Goal: Transaction & Acquisition: Purchase product/service

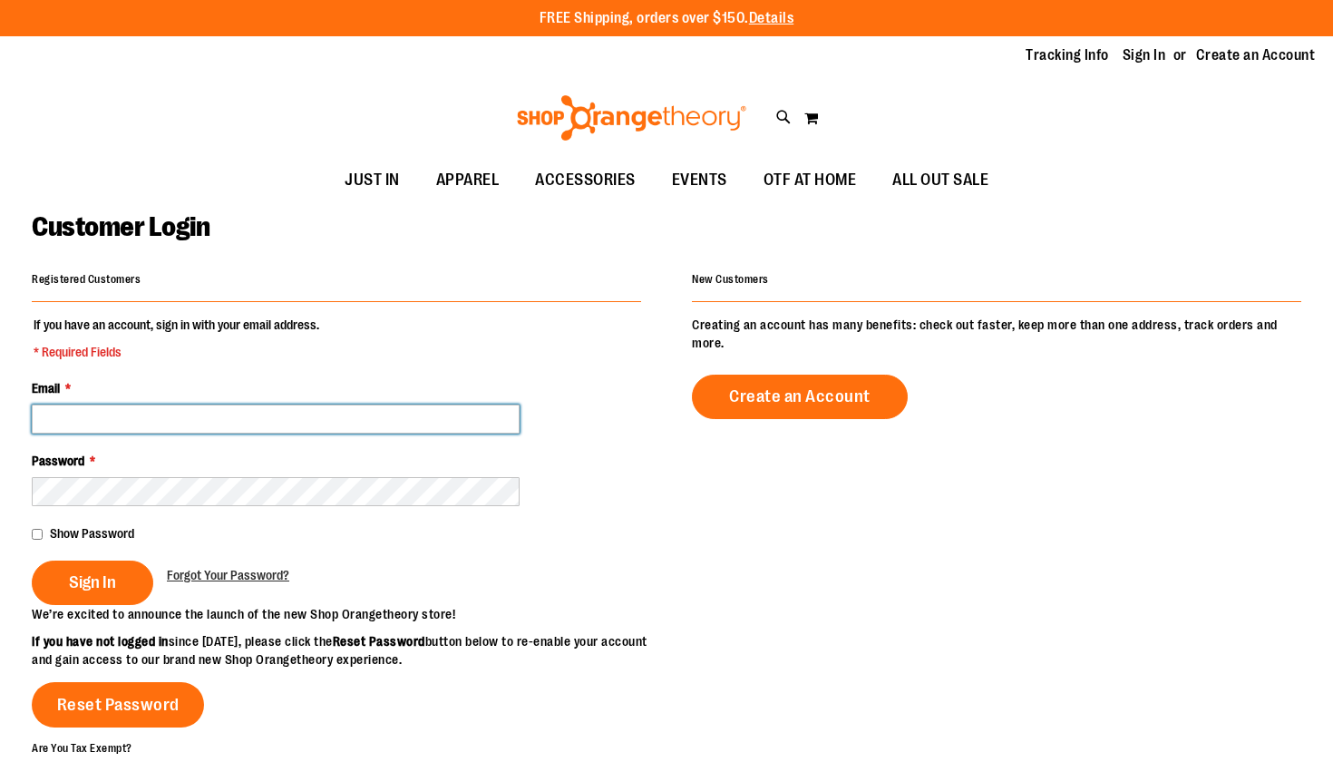
type input "**********"
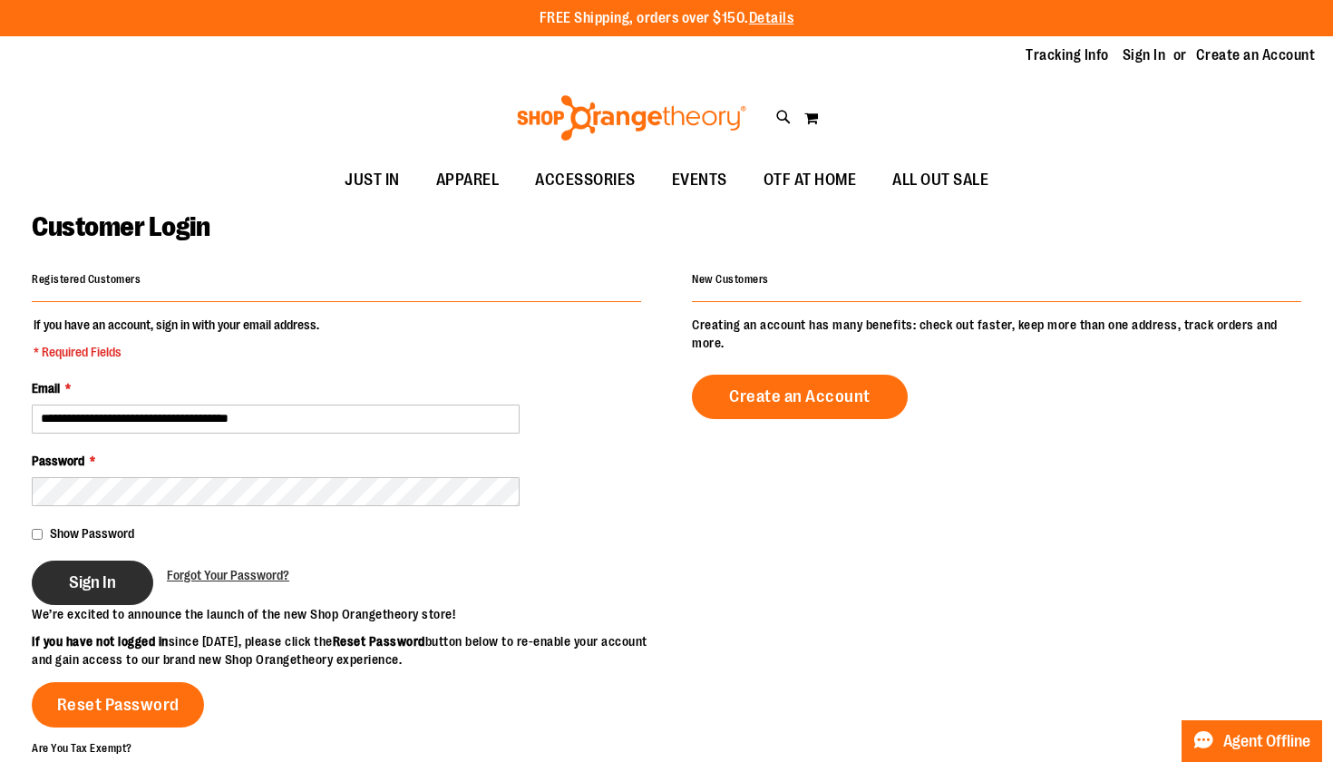
click at [118, 590] on button "Sign In" at bounding box center [92, 582] width 121 height 44
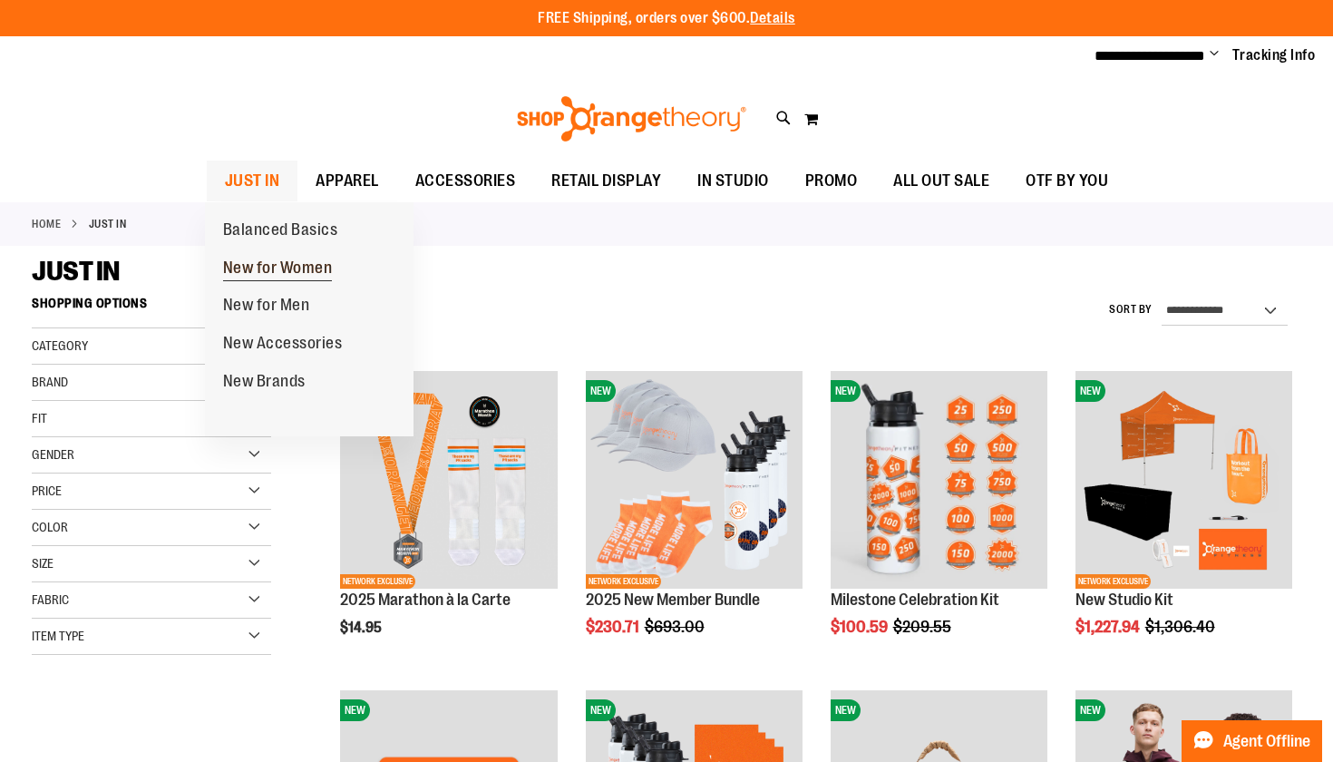
click at [248, 260] on span "New for Women" at bounding box center [278, 269] width 110 height 23
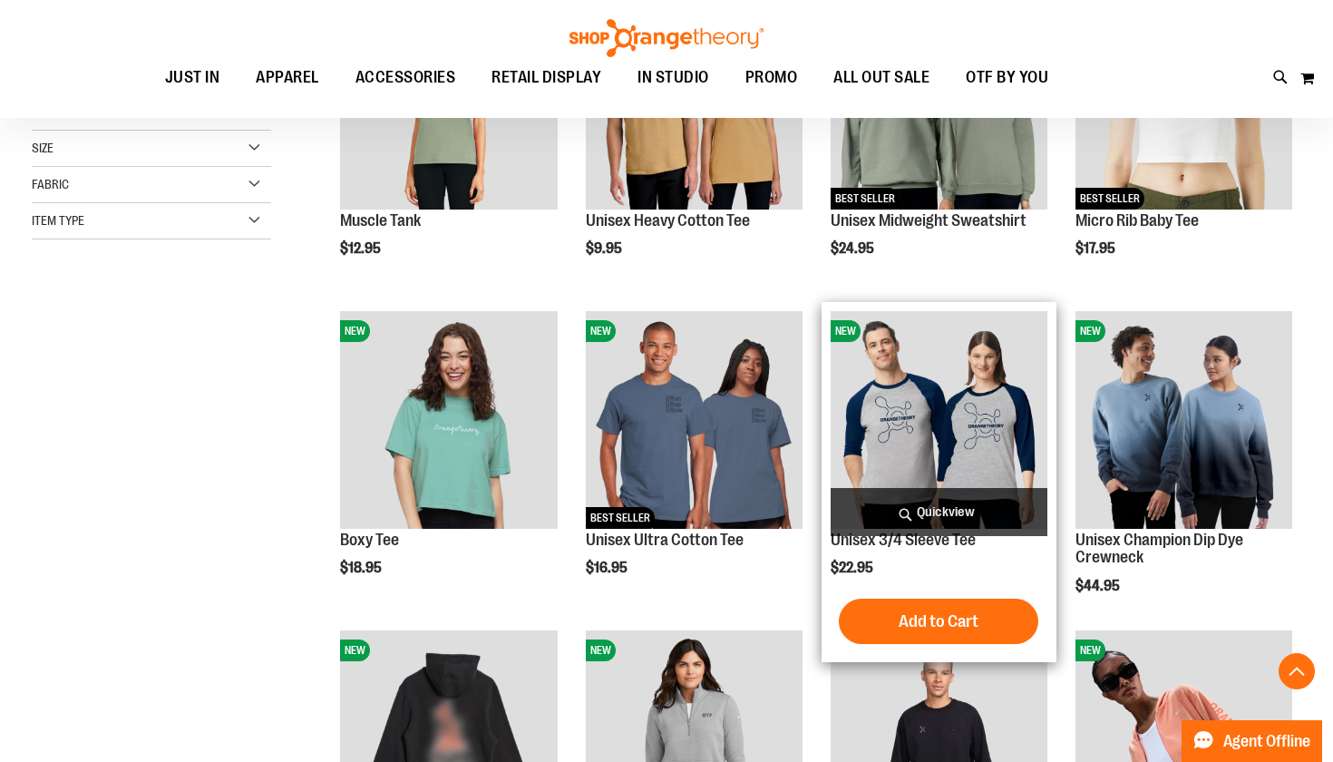
scroll to position [378, 0]
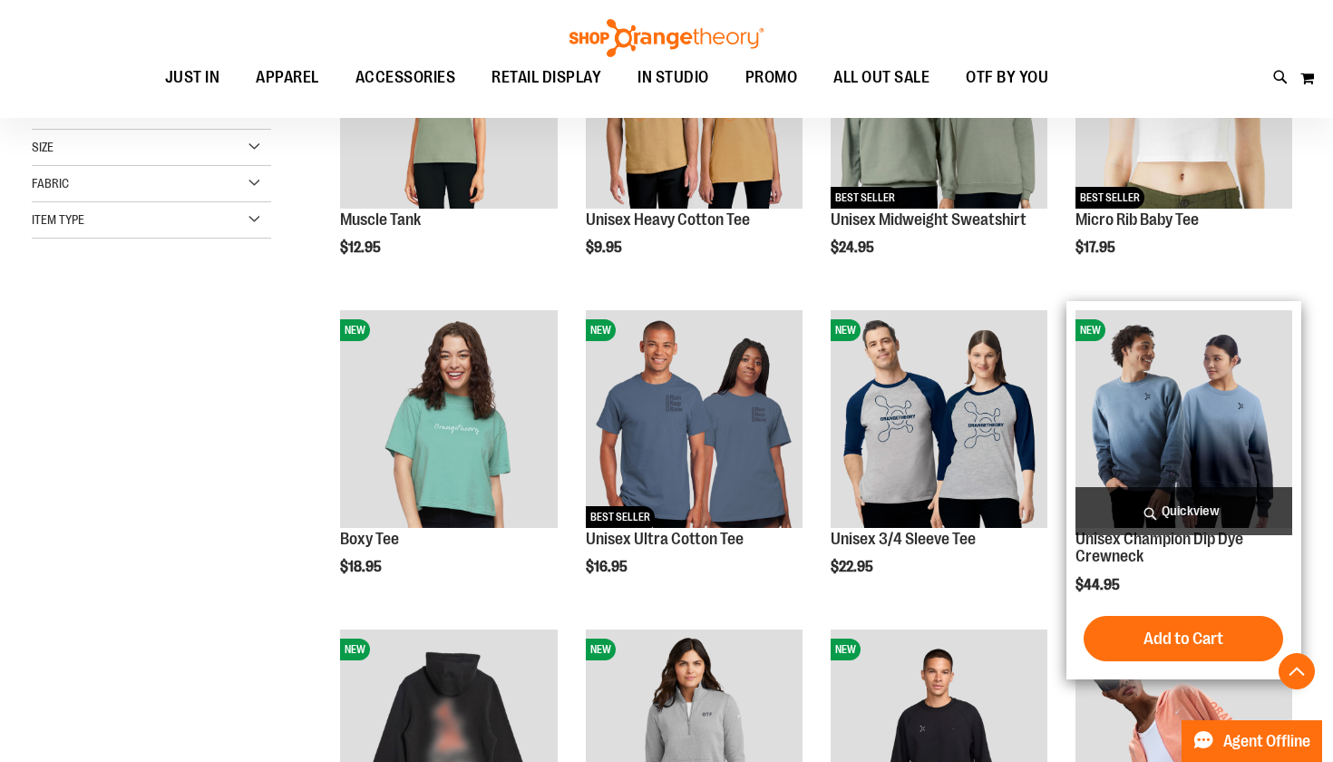
click at [1227, 458] on img "product" at bounding box center [1183, 418] width 217 height 217
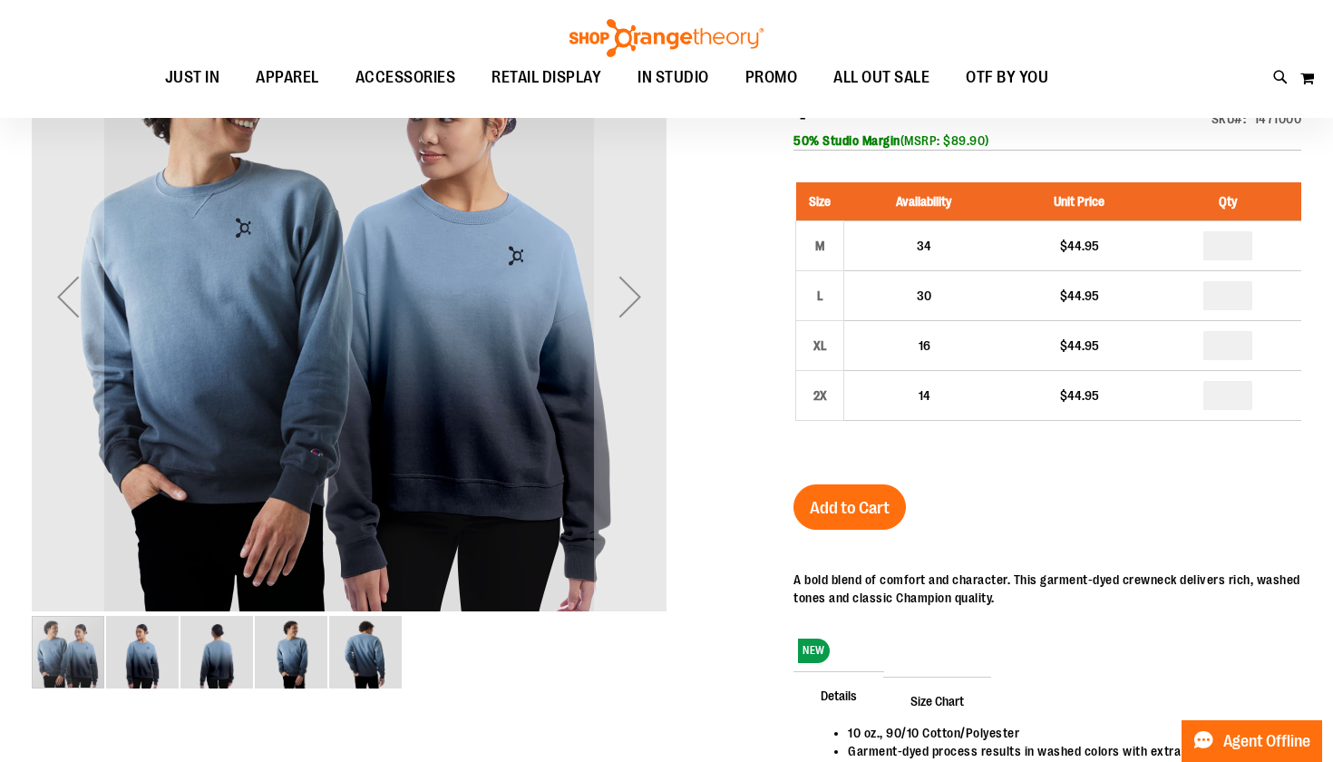
scroll to position [82, 0]
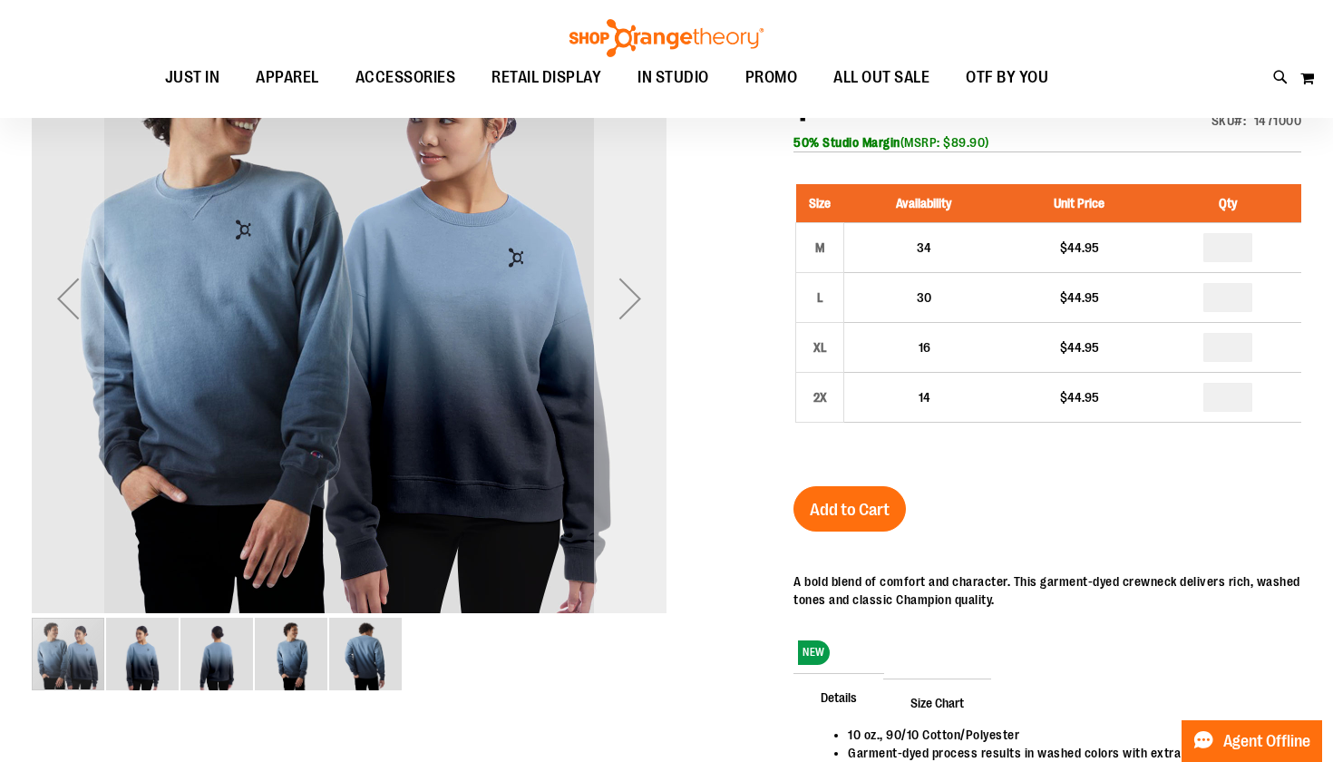
click at [645, 305] on div "Next" at bounding box center [630, 298] width 73 height 73
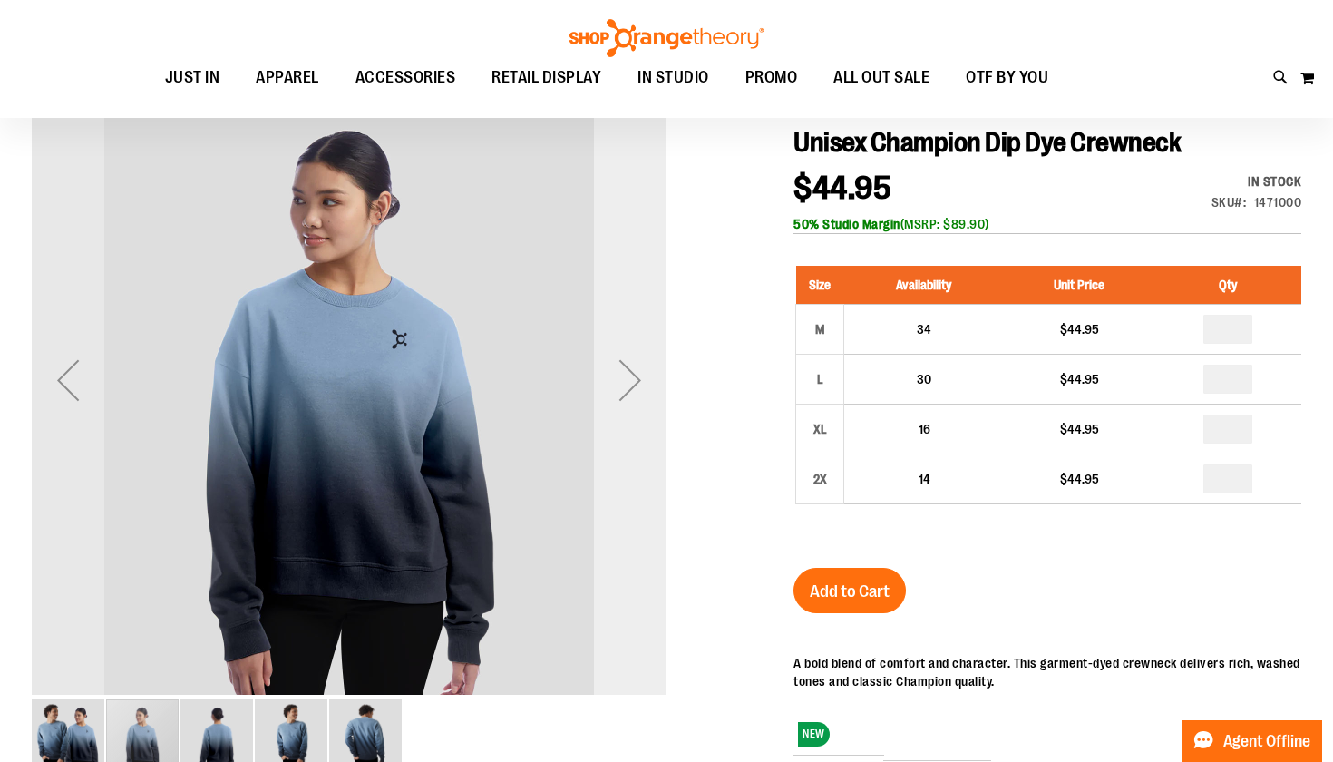
scroll to position [0, 0]
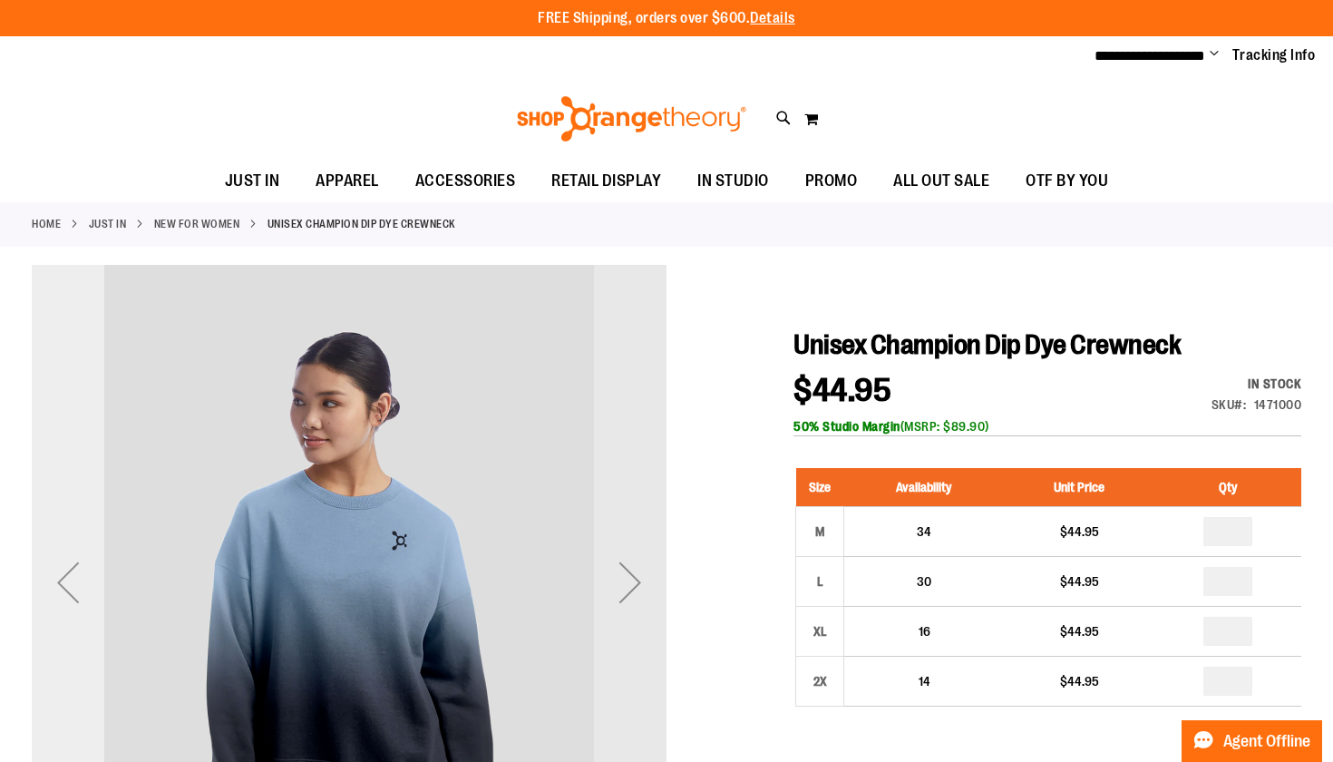
click at [54, 586] on div "Previous" at bounding box center [68, 582] width 73 height 73
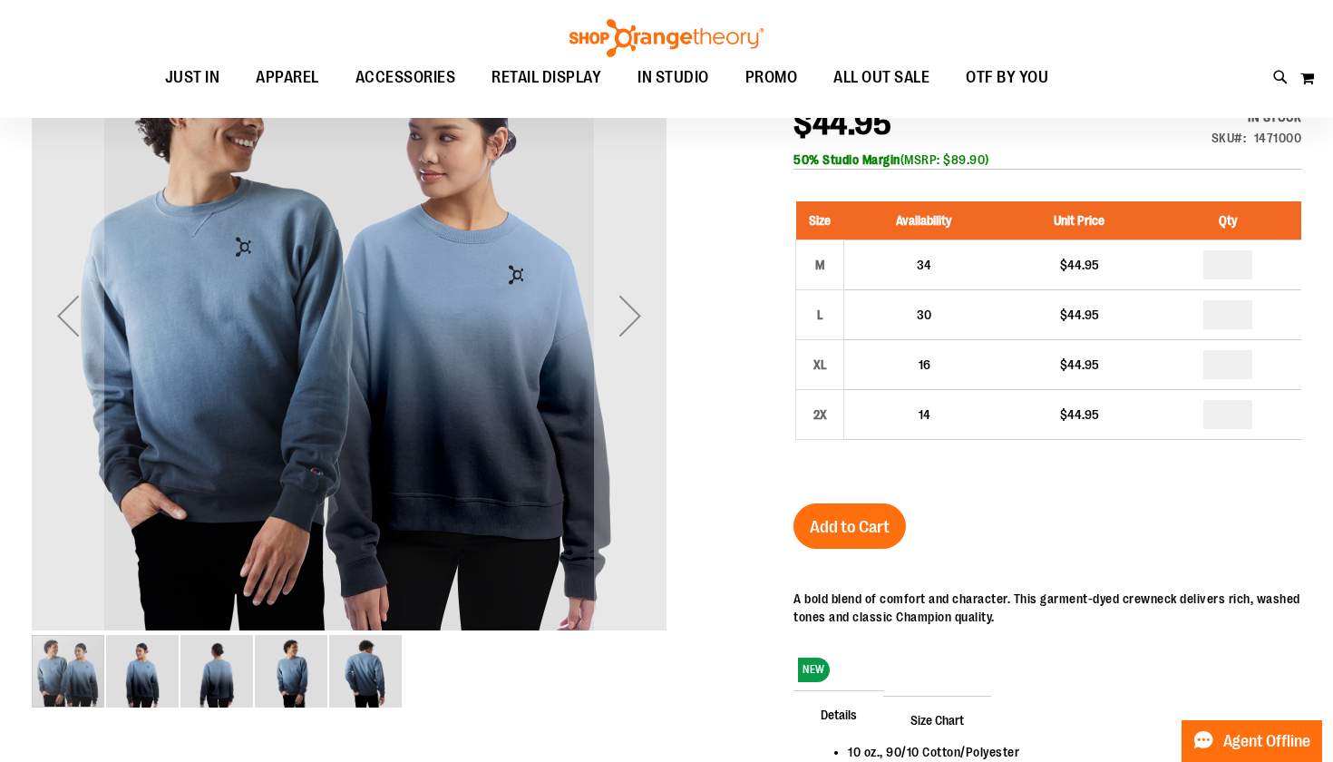
scroll to position [62, 0]
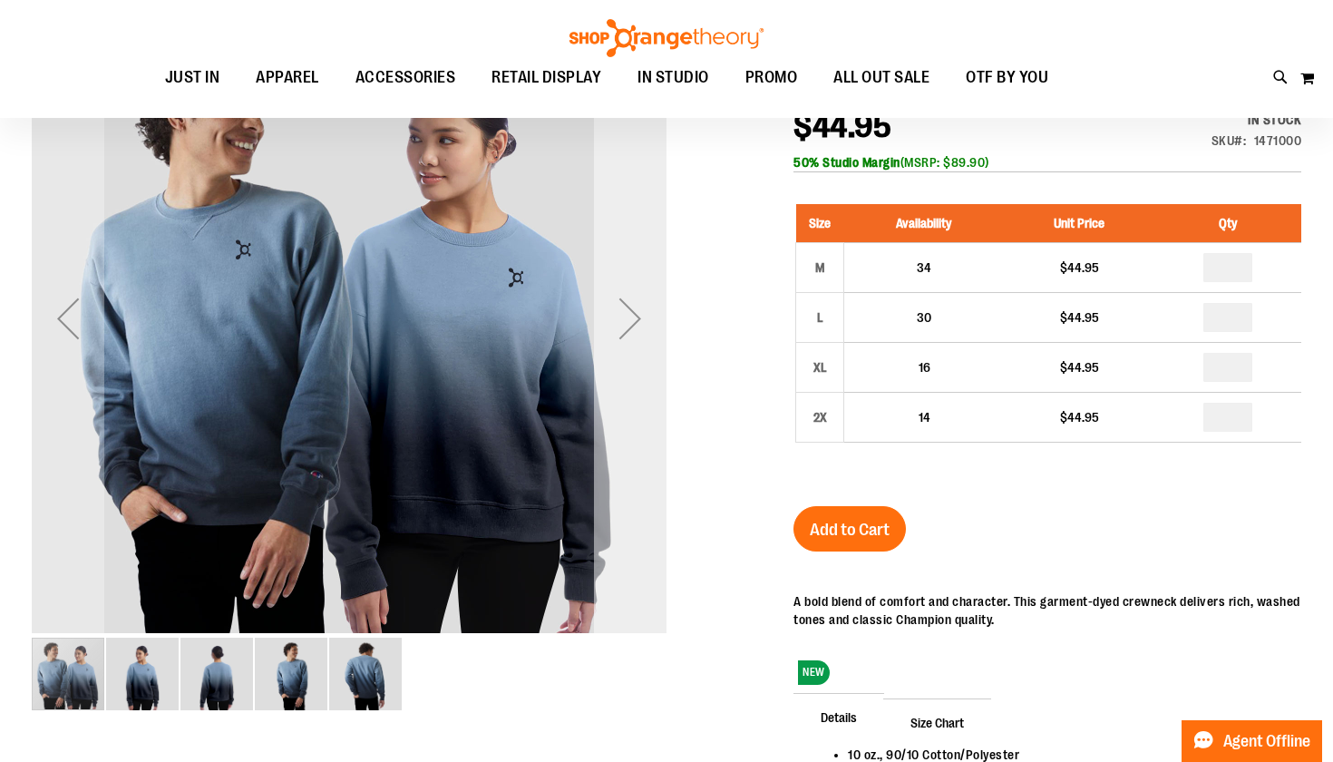
click at [656, 345] on div "Next" at bounding box center [630, 318] width 73 height 73
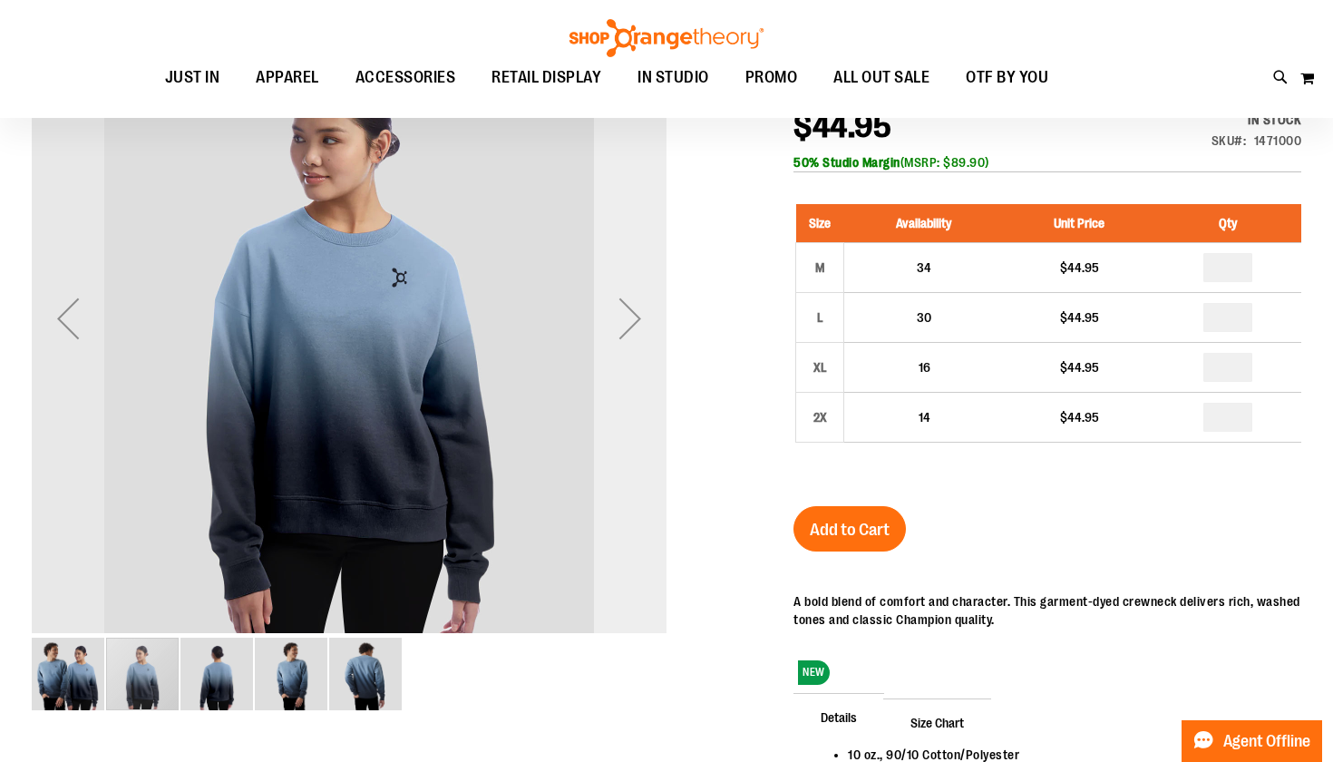
click at [650, 345] on div "Next" at bounding box center [630, 318] width 73 height 73
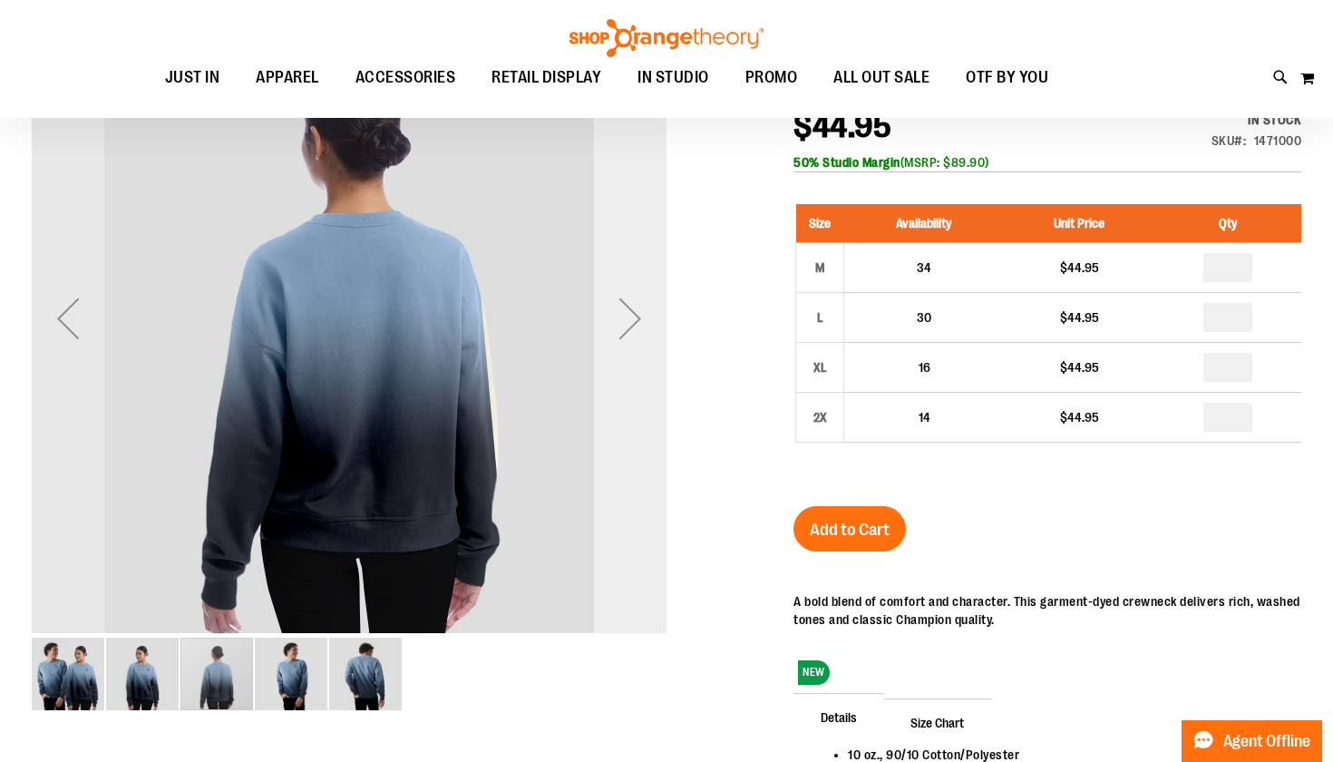
click at [649, 346] on div "Next" at bounding box center [630, 318] width 73 height 73
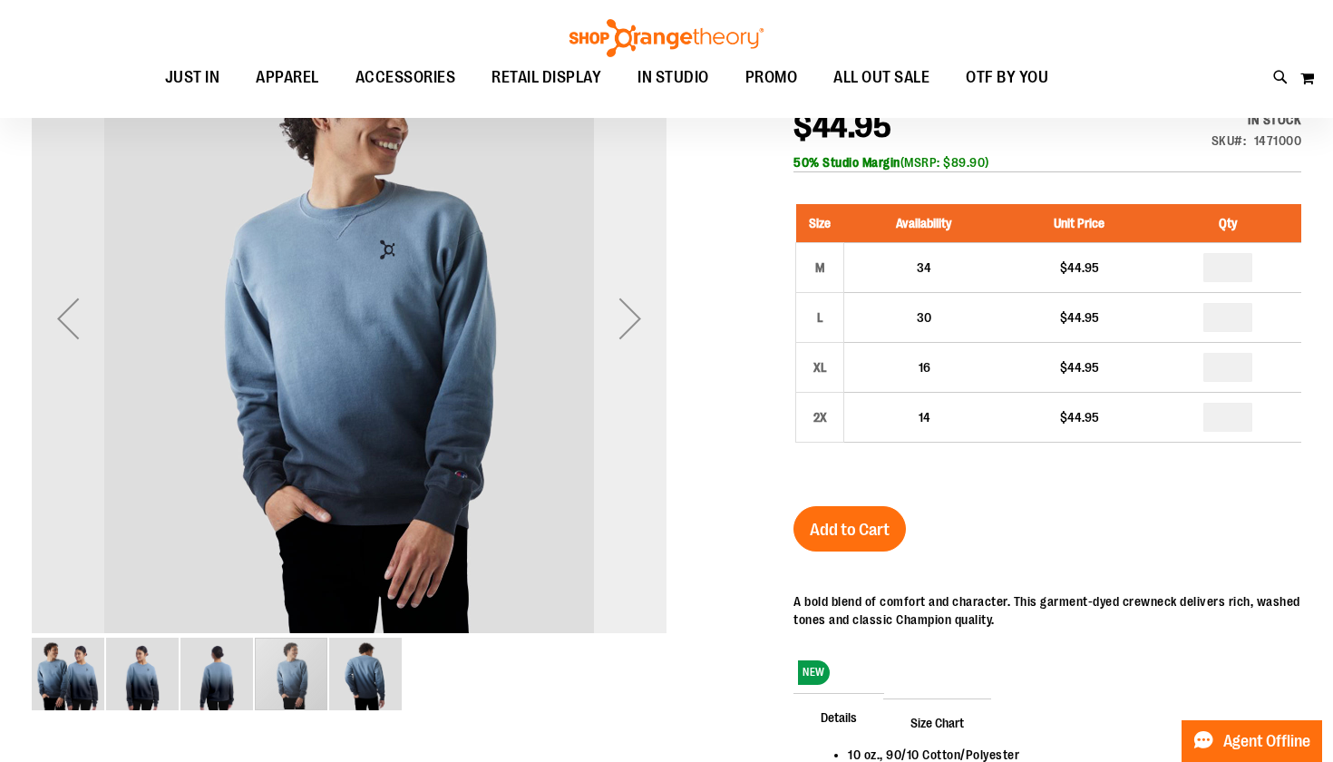
click at [648, 346] on div "Next" at bounding box center [630, 318] width 73 height 73
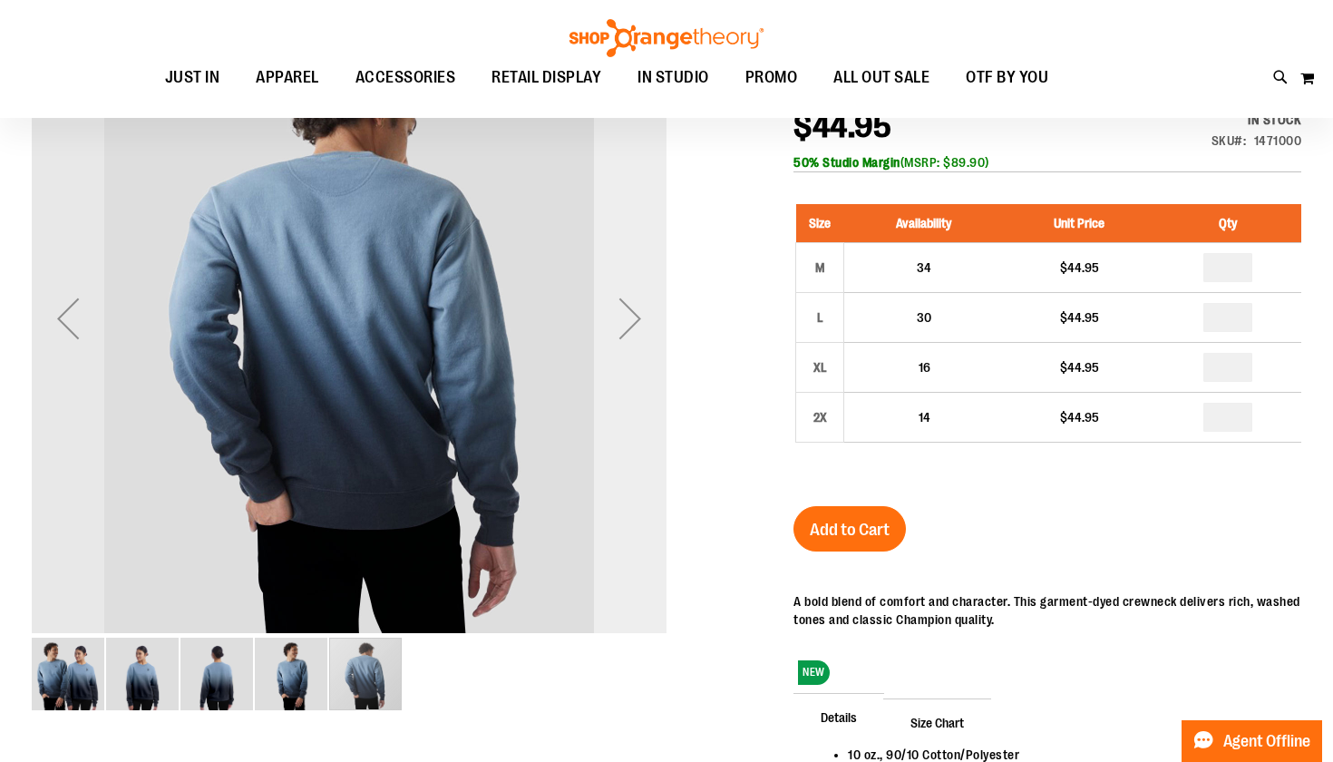
click at [648, 346] on div "Next" at bounding box center [630, 318] width 73 height 73
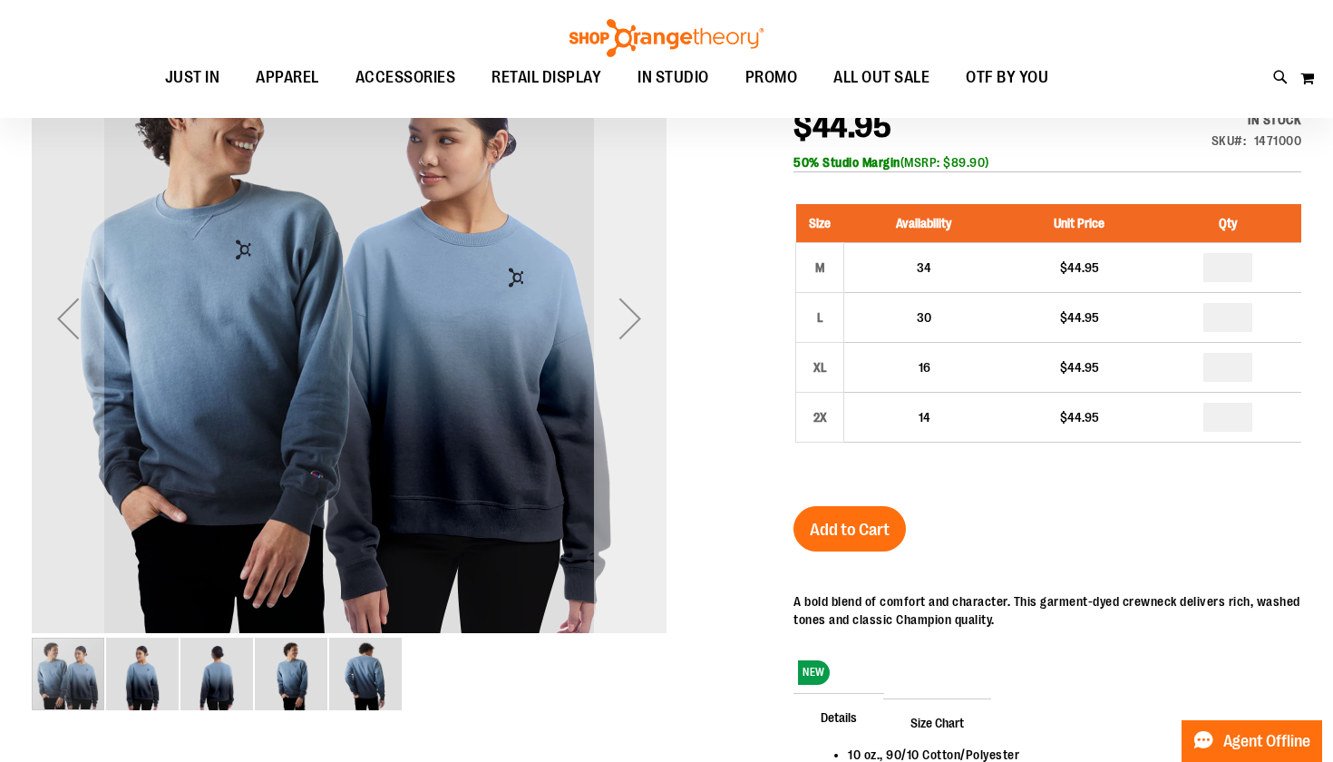
click at [648, 346] on div "Next" at bounding box center [630, 318] width 73 height 73
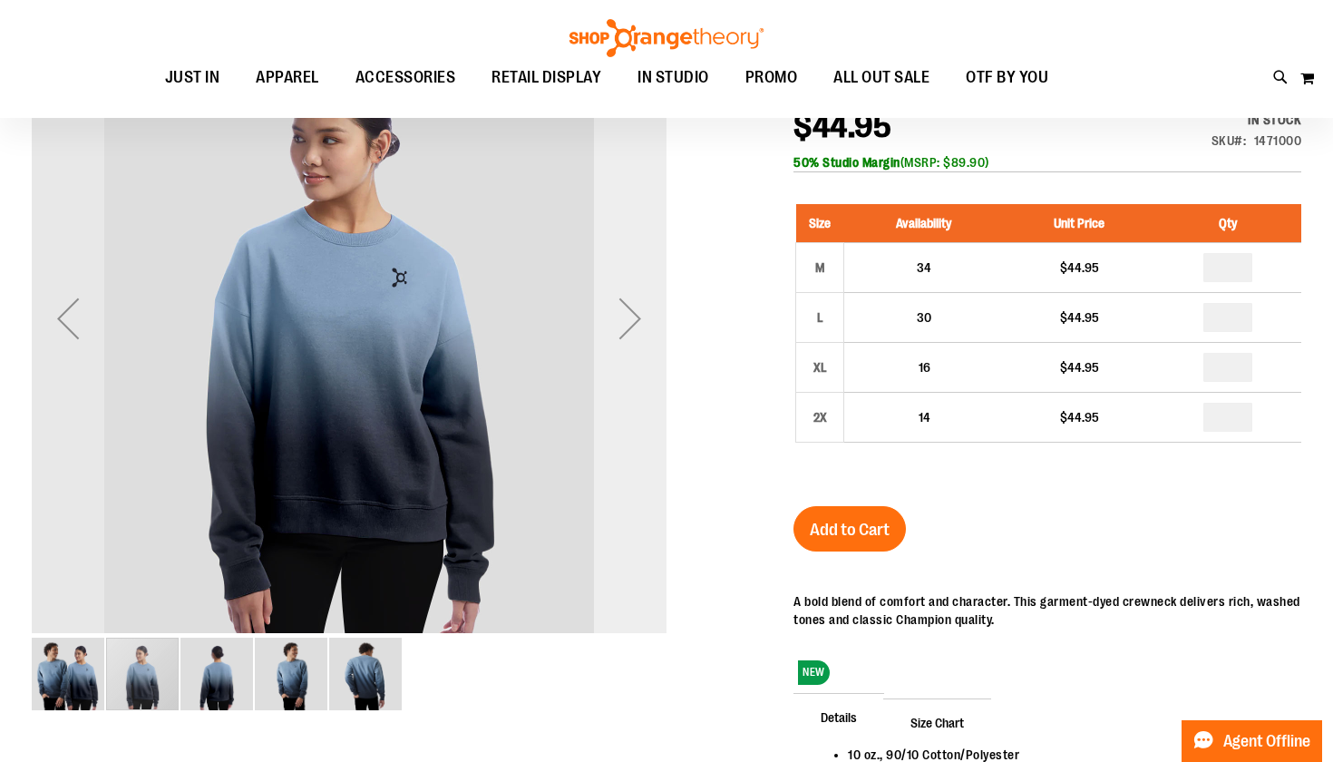
click at [648, 346] on div "Next" at bounding box center [630, 318] width 73 height 73
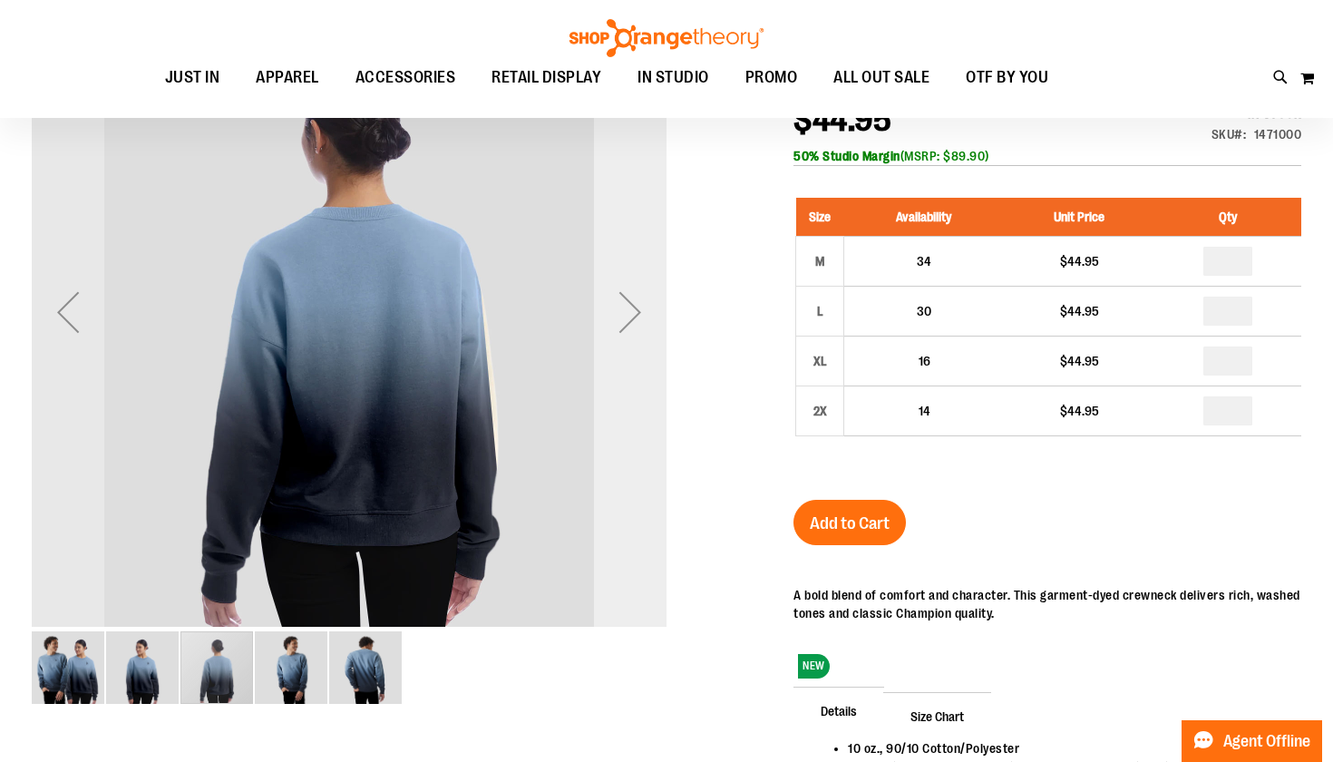
scroll to position [91, 0]
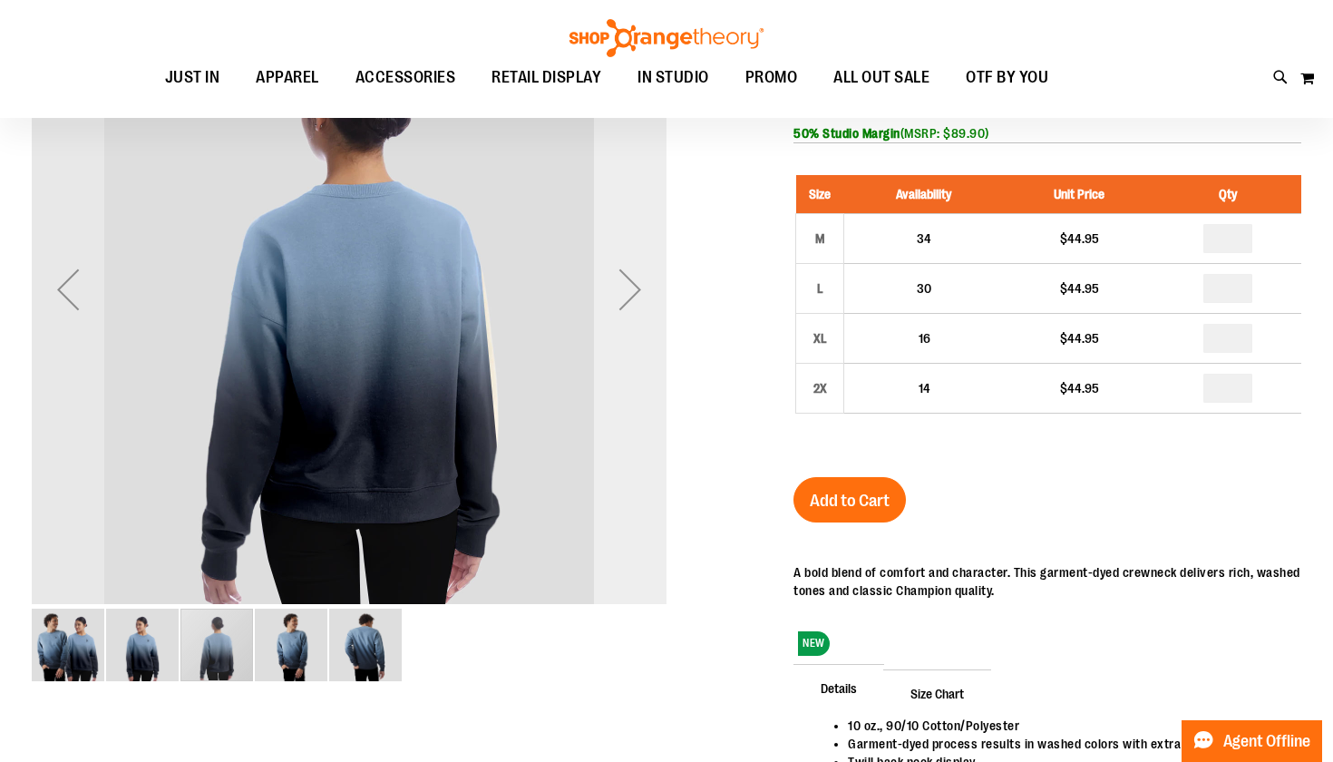
click at [636, 284] on div "Next" at bounding box center [630, 289] width 73 height 73
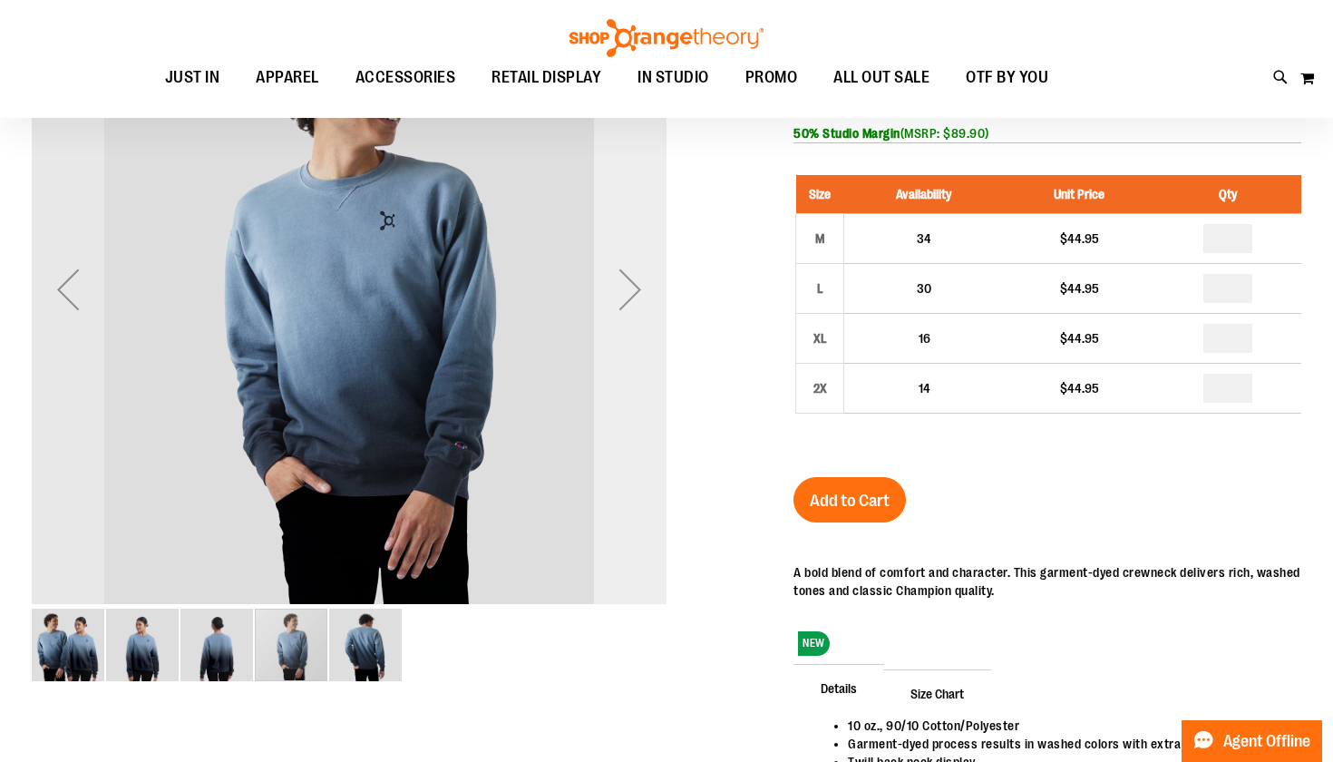
click at [636, 284] on div "Next" at bounding box center [630, 289] width 73 height 73
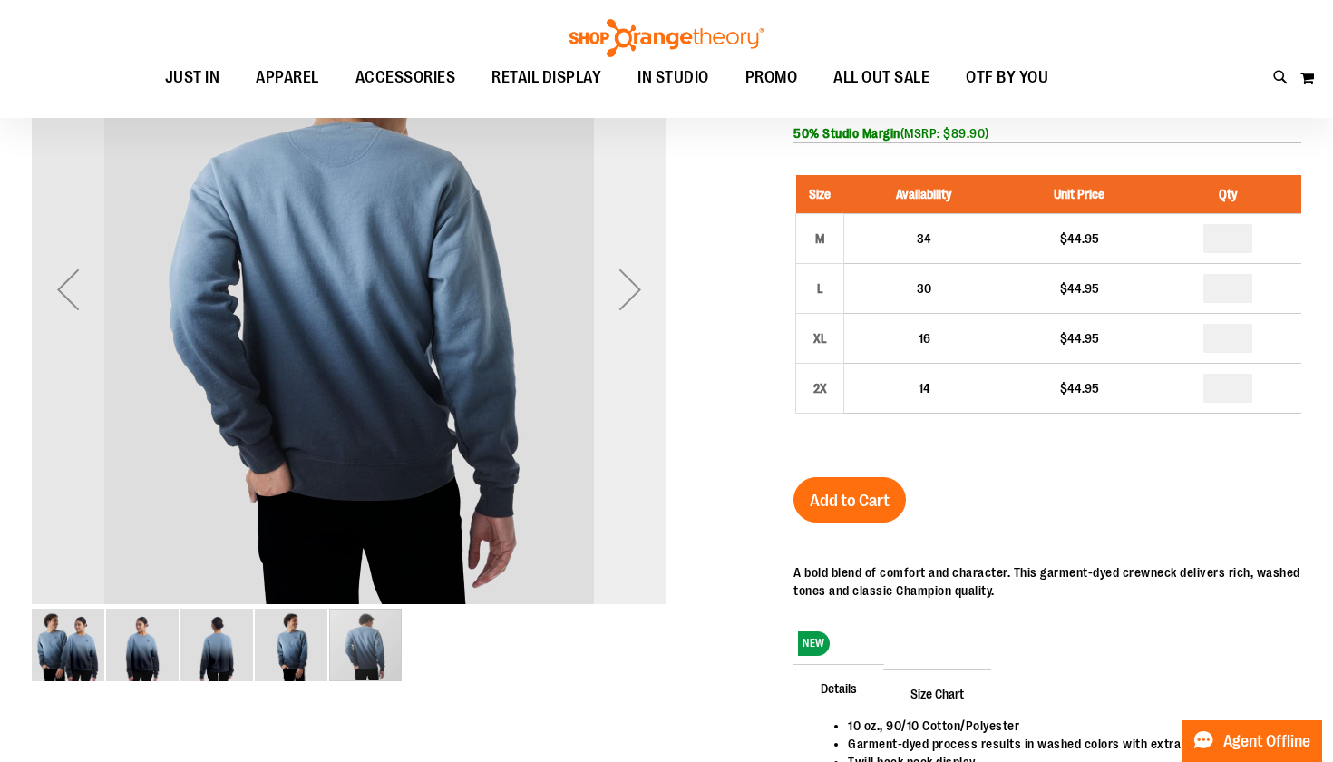
click at [636, 284] on div "Next" at bounding box center [630, 289] width 73 height 73
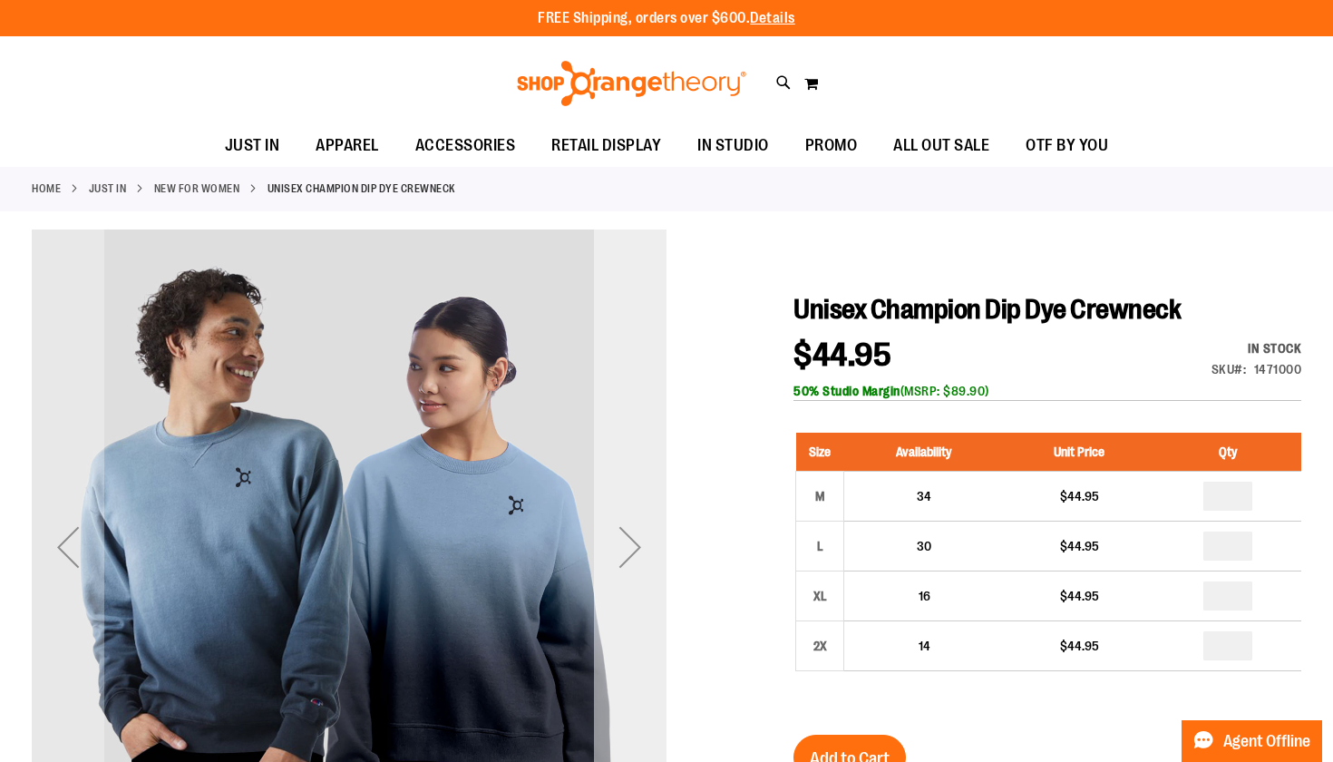
scroll to position [0, 0]
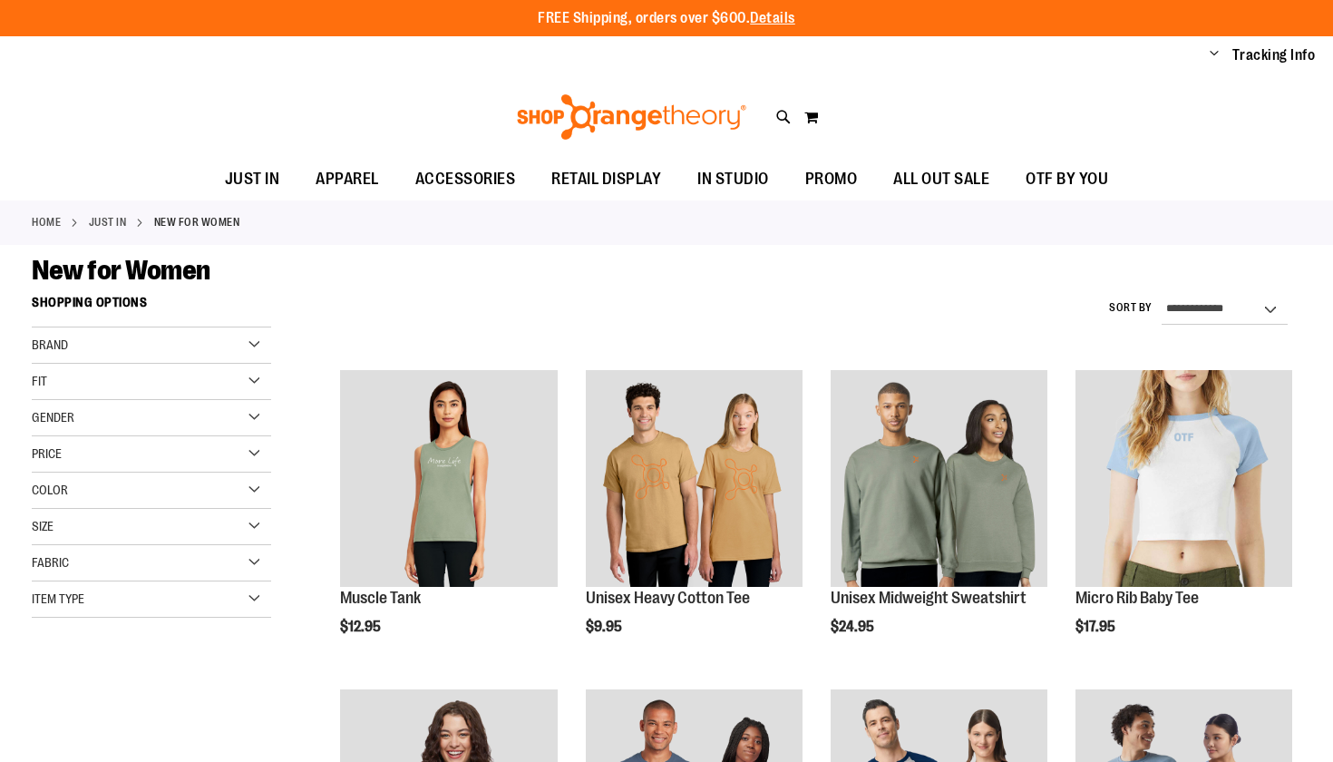
scroll to position [378, 0]
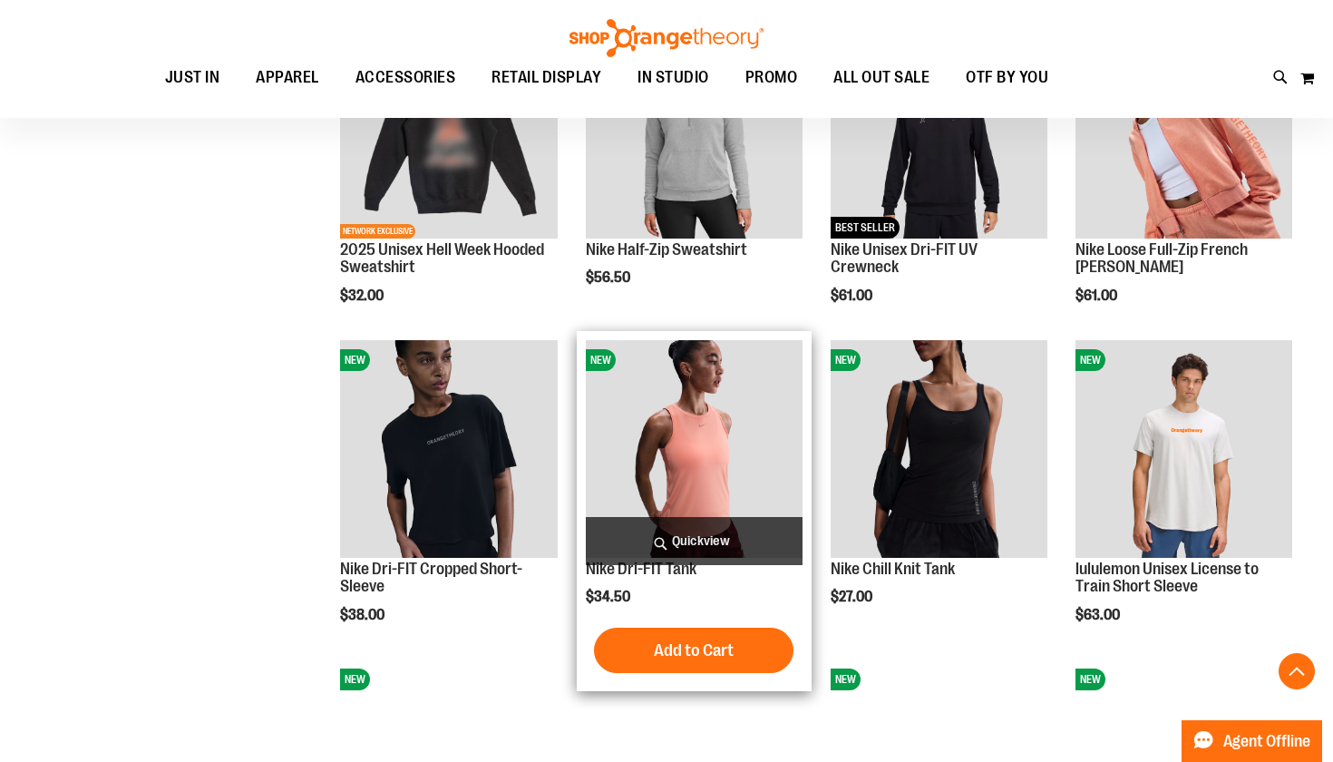
scroll to position [796, 0]
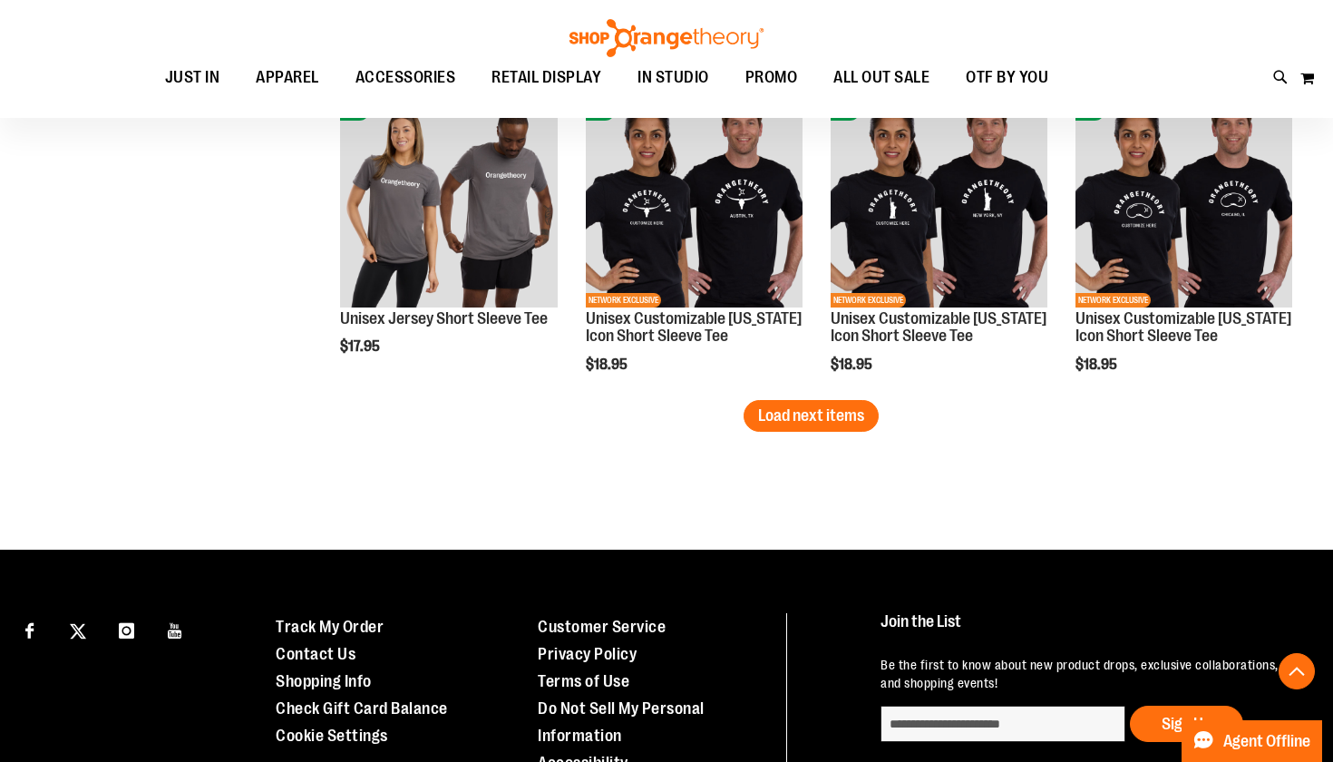
scroll to position [2666, 0]
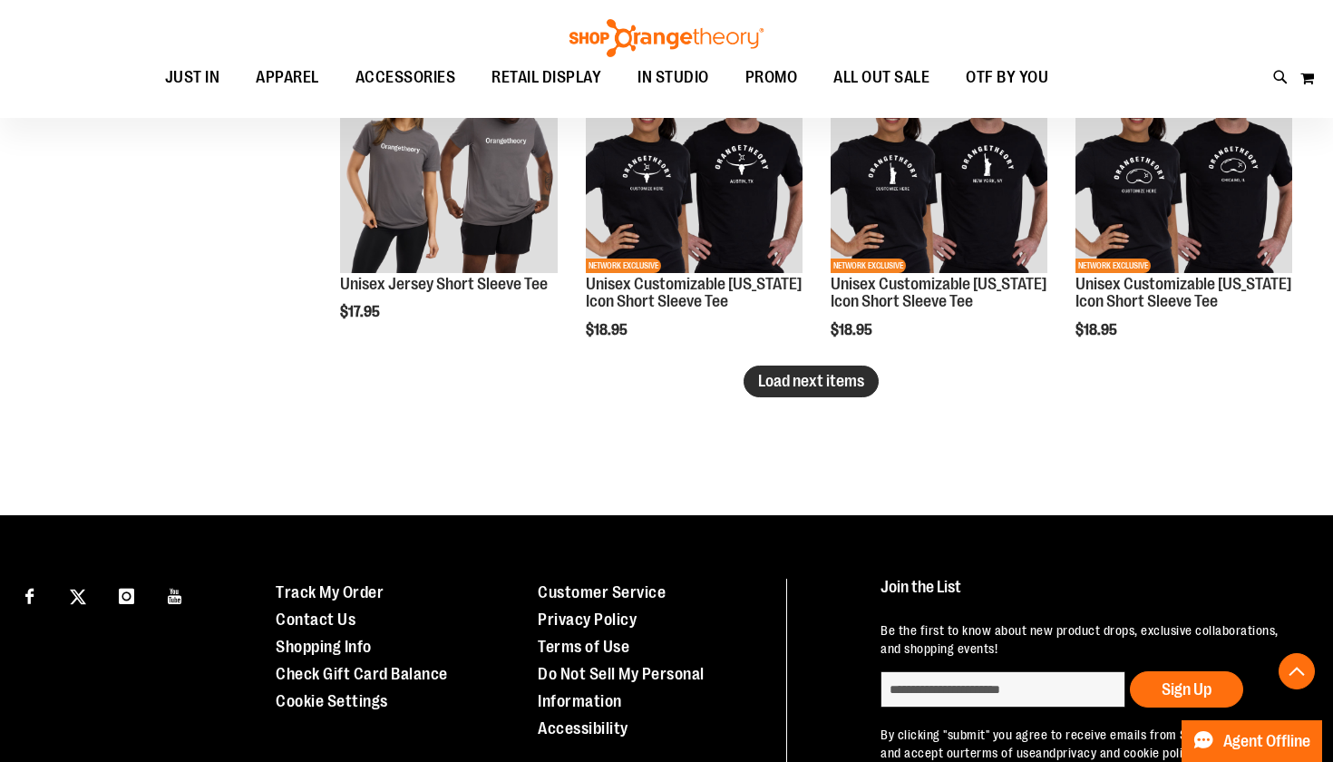
click at [784, 383] on span "Load next items" at bounding box center [811, 381] width 106 height 18
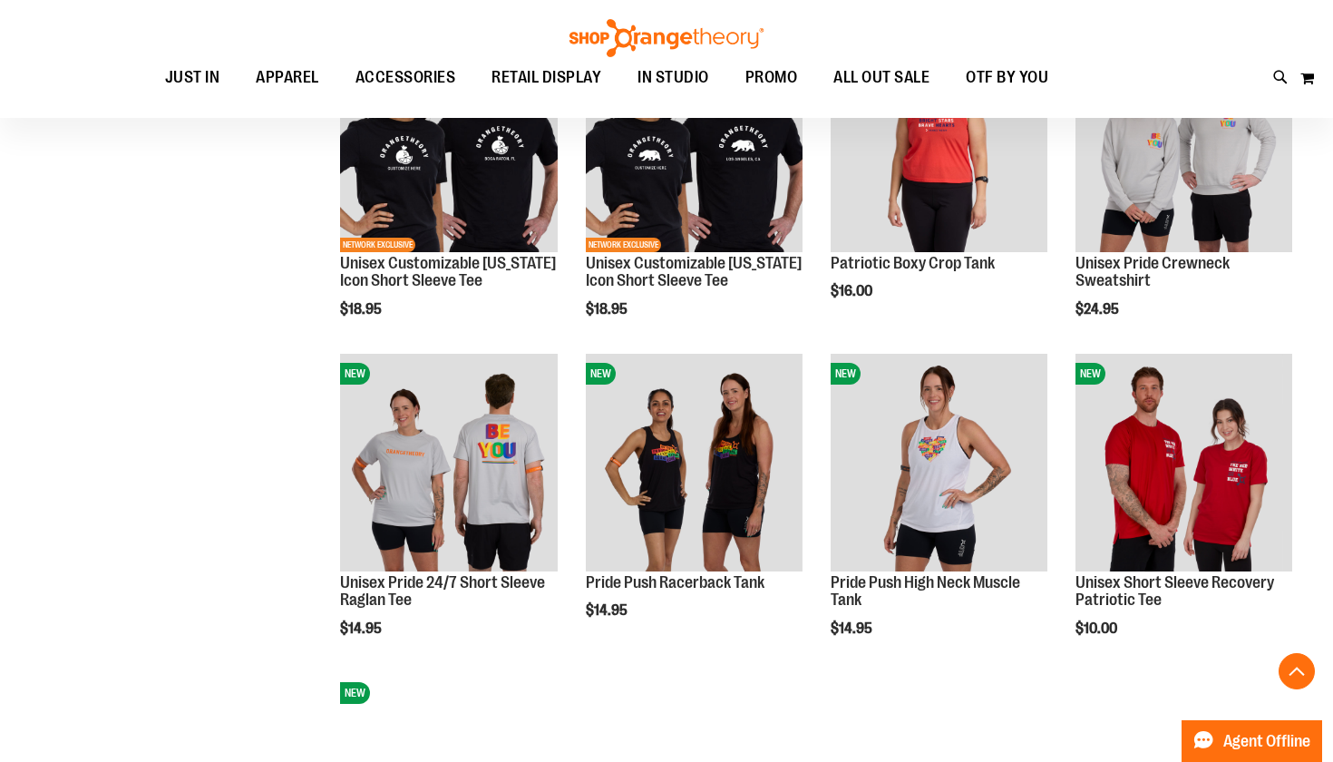
scroll to position [3072, 0]
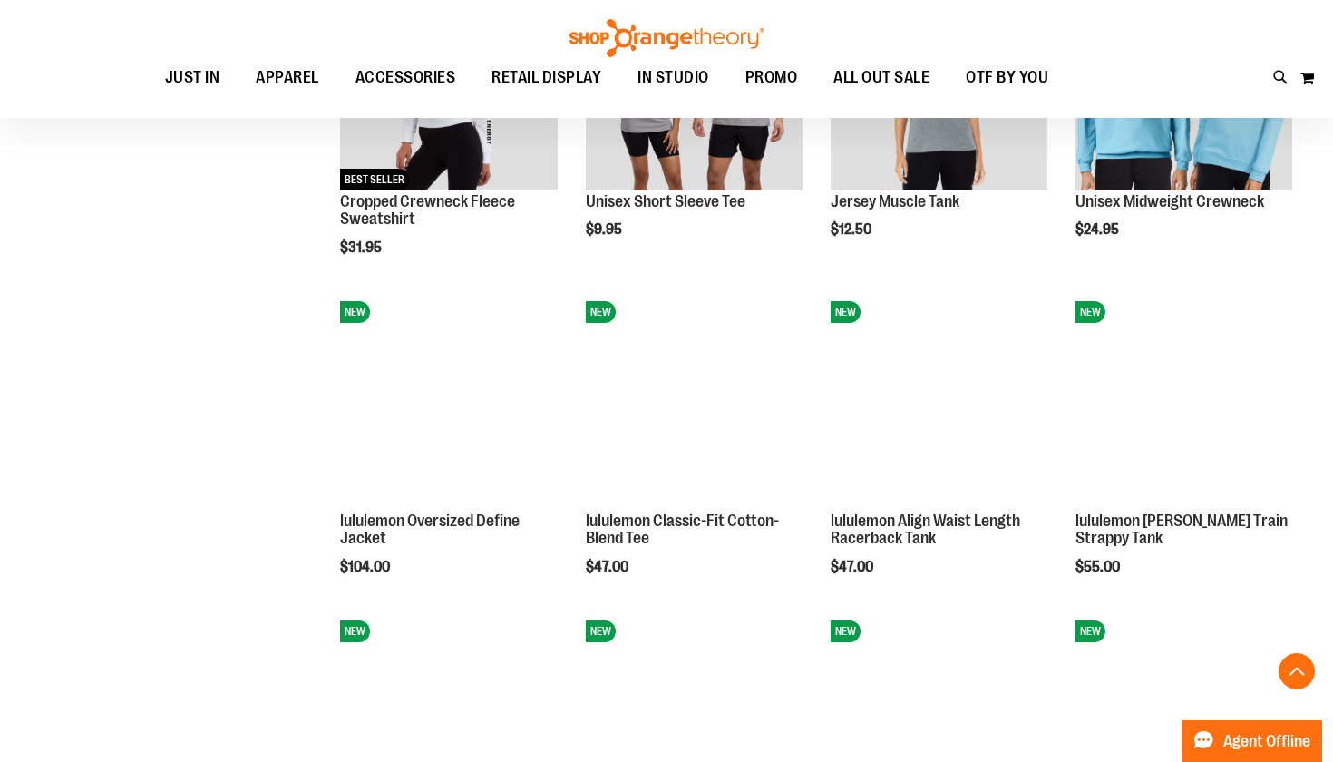
scroll to position [1791, 0]
